Goal: Find specific page/section: Find specific page/section

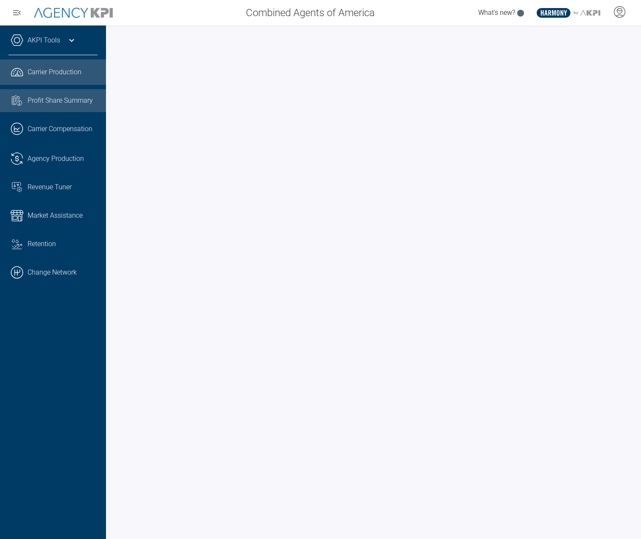
click at [50, 90] on link "Task List Cash Streamline Icon: [URL][DOMAIN_NAME] Profit Share Summary" at bounding box center [53, 100] width 106 height 23
